Goal: Browse casually: Explore the website without a specific task or goal

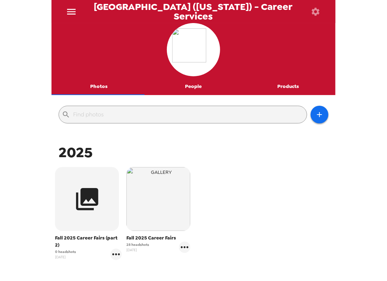
click at [145, 236] on span "Fall 2025 Career Fairs" at bounding box center [158, 237] width 64 height 7
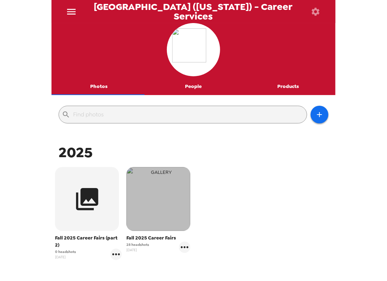
click at [169, 206] on img "button" at bounding box center [158, 199] width 64 height 64
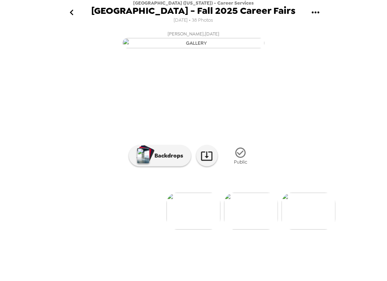
scroll to position [31, 0]
click at [197, 230] on img at bounding box center [193, 211] width 54 height 37
click at [244, 230] on img at bounding box center [251, 211] width 54 height 37
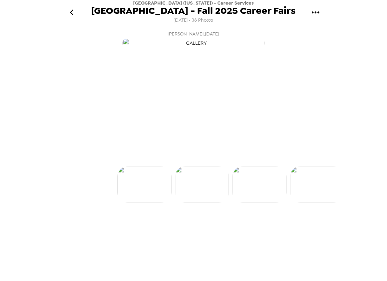
scroll to position [0, 57]
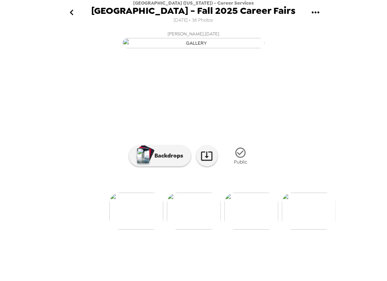
click at [143, 230] on img at bounding box center [136, 211] width 54 height 37
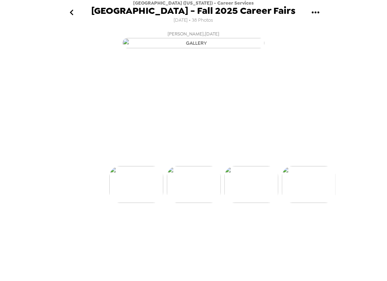
scroll to position [0, 0]
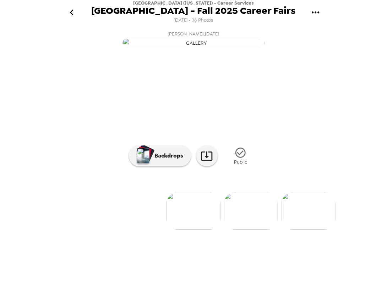
click at [252, 230] on img at bounding box center [251, 211] width 54 height 37
click at [143, 230] on img at bounding box center [136, 211] width 54 height 37
click at [305, 230] on img at bounding box center [308, 211] width 54 height 37
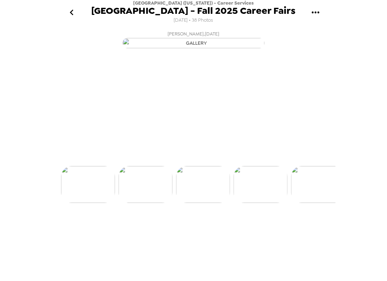
scroll to position [0, 115]
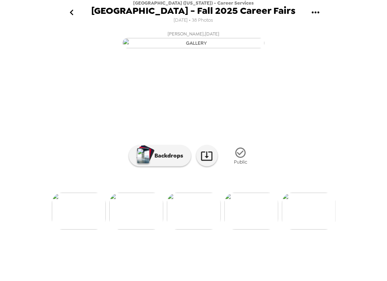
click at [253, 230] on img at bounding box center [251, 211] width 54 height 37
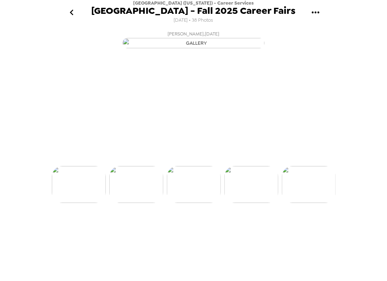
scroll to position [0, 172]
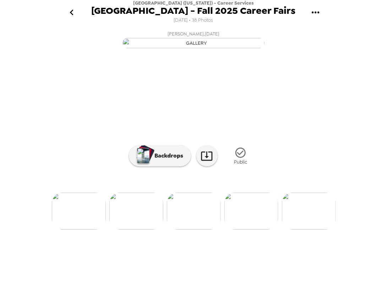
click at [244, 230] on img at bounding box center [251, 211] width 54 height 37
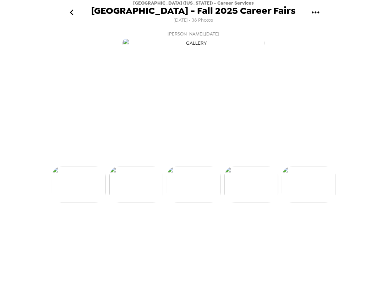
scroll to position [0, 230]
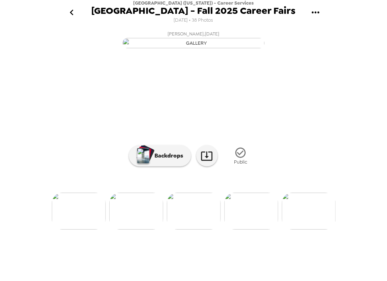
click at [263, 230] on img at bounding box center [251, 211] width 54 height 37
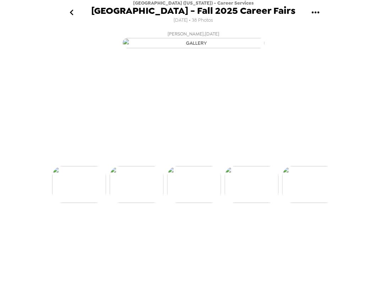
scroll to position [0, 287]
click at [268, 203] on div at bounding box center [193, 173] width 284 height 60
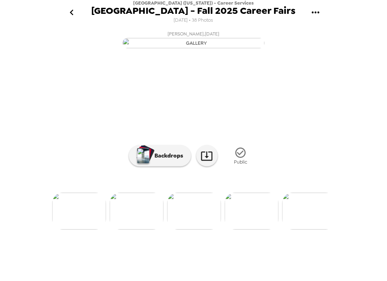
click at [313, 230] on img at bounding box center [309, 211] width 54 height 37
click at [112, 230] on li at bounding box center [137, 211] width 54 height 37
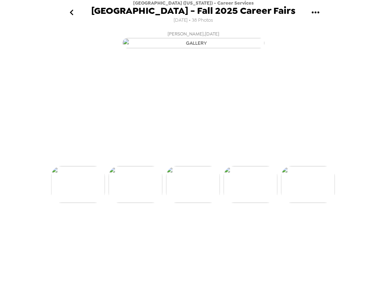
scroll to position [0, 344]
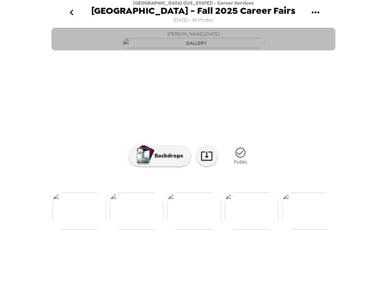
drag, startPoint x: 328, startPoint y: 200, endPoint x: 335, endPoint y: 228, distance: 29.2
click at [335, 228] on div "[PERSON_NAME] , [DATE] [PERSON_NAME] , [DATE] [GEOGRAPHIC_DATA][PERSON_NAME] , …" at bounding box center [193, 153] width 284 height 251
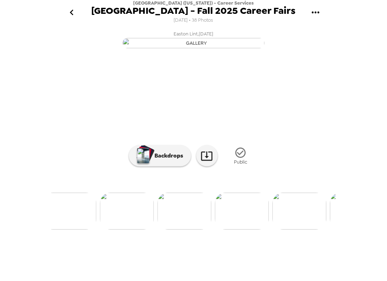
scroll to position [0, 586]
click at [122, 230] on img at bounding box center [124, 211] width 54 height 37
click at [153, 230] on img at bounding box center [152, 211] width 54 height 37
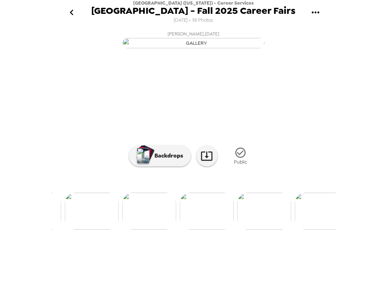
click at [238, 230] on li at bounding box center [264, 211] width 54 height 37
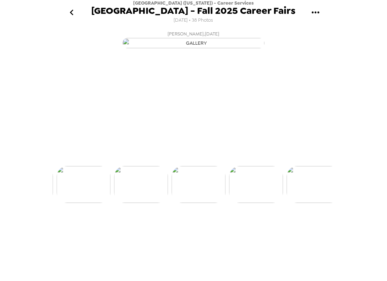
scroll to position [0, 1549]
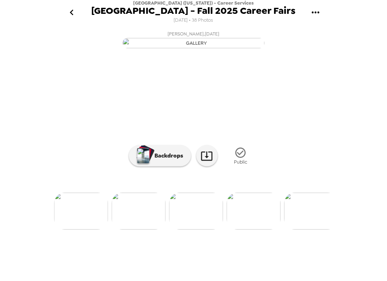
click at [256, 230] on img at bounding box center [253, 211] width 54 height 37
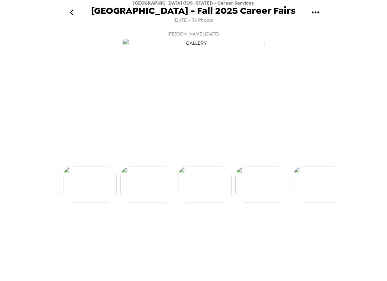
scroll to position [0, 0]
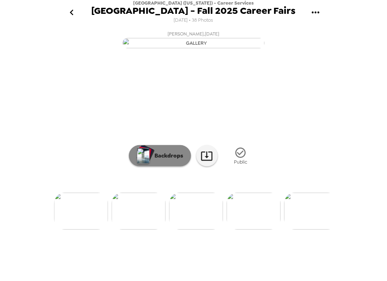
click at [147, 160] on div "button" at bounding box center [144, 153] width 14 height 13
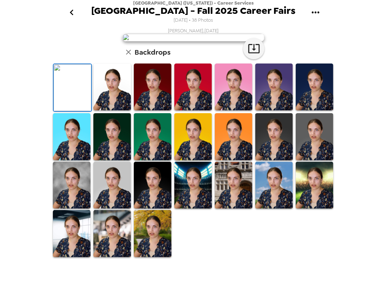
click at [150, 111] on img at bounding box center [153, 86] width 38 height 47
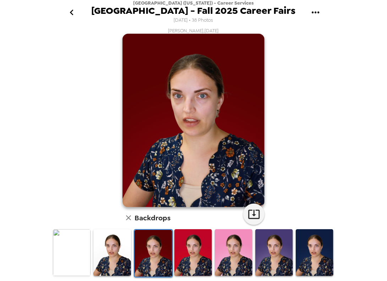
click at [191, 244] on img at bounding box center [193, 252] width 38 height 47
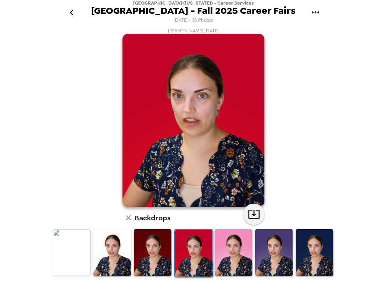
click at [105, 248] on img at bounding box center [112, 252] width 38 height 47
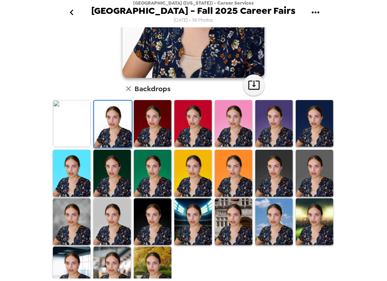
scroll to position [141, 0]
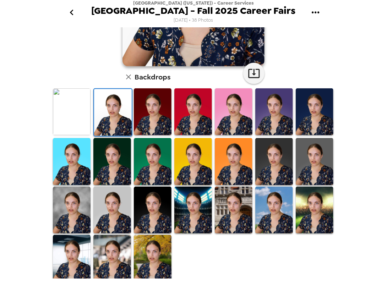
click at [151, 244] on img at bounding box center [153, 258] width 38 height 47
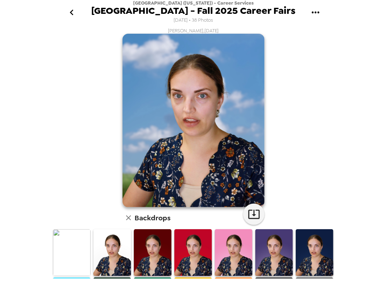
scroll to position [141, 0]
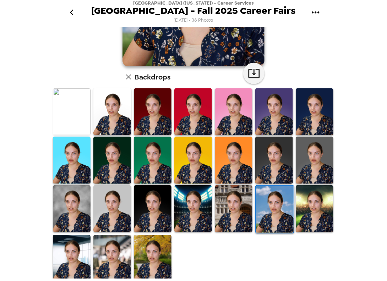
click at [77, 194] on img at bounding box center [72, 208] width 38 height 47
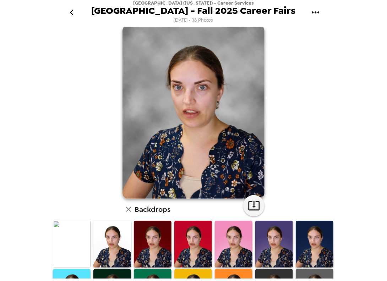
scroll to position [0, 0]
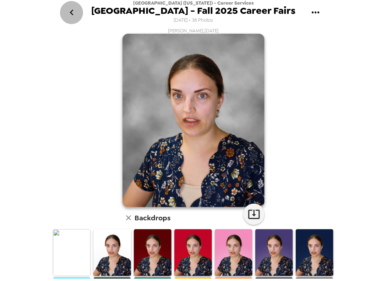
click at [72, 10] on icon "go back" at bounding box center [71, 12] width 11 height 11
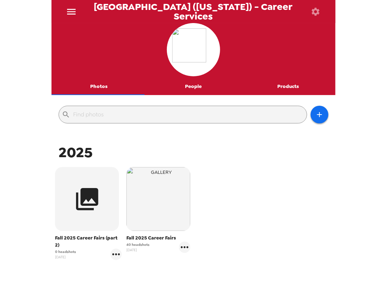
click at [24, 67] on div "Miami University (Ohio) - Career Services Photos People Products ​ 2025 Fall 20…" at bounding box center [193, 140] width 387 height 281
